Goal: Find specific page/section

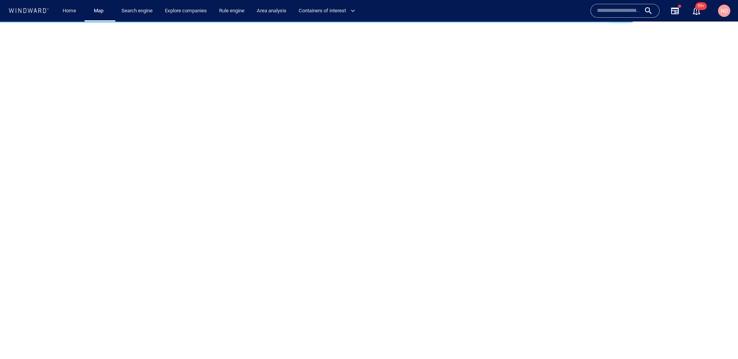
click at [635, 10] on input "text" at bounding box center [619, 11] width 44 height 12
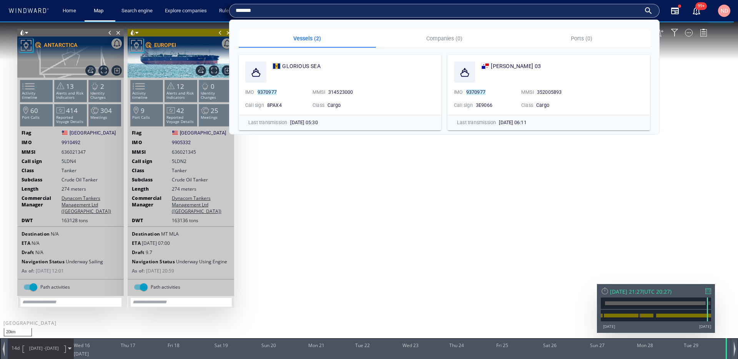
type input "*******"
